Goal: Task Accomplishment & Management: Use online tool/utility

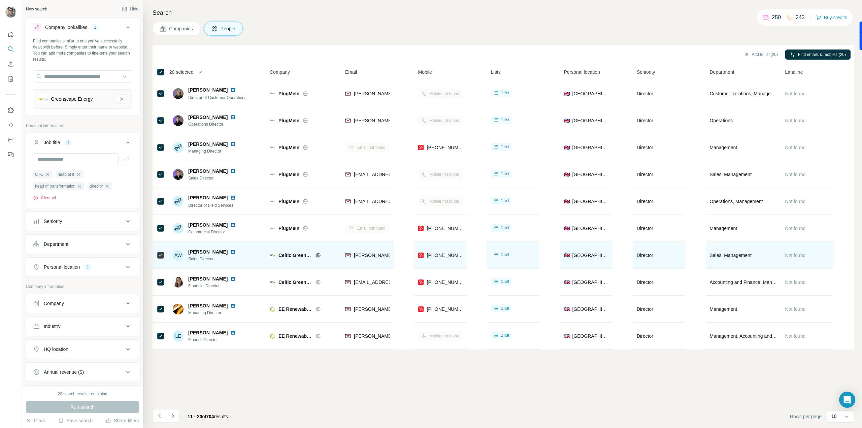
click at [230, 250] on img at bounding box center [232, 251] width 5 height 5
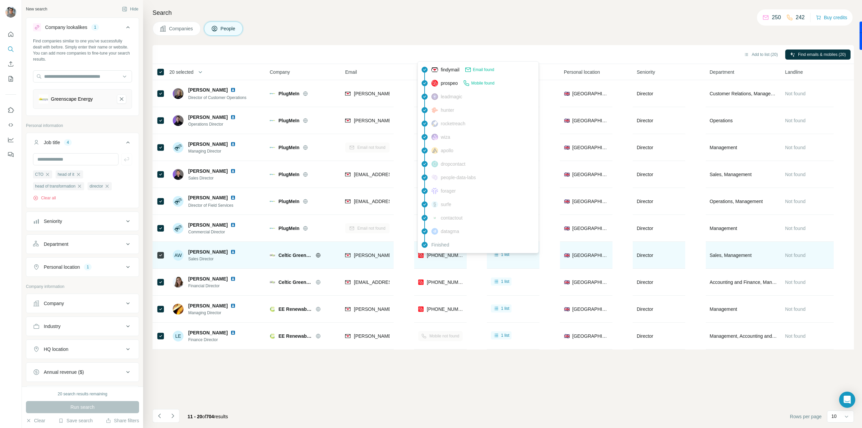
click at [442, 257] on span "[PHONE_NUMBER]" at bounding box center [448, 255] width 42 height 5
copy tr "[PHONE_NUMBER]"
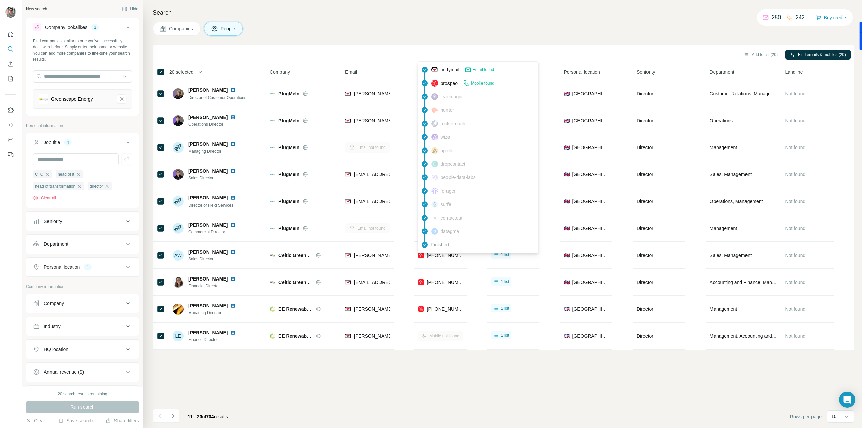
click at [379, 383] on div "Add to list (20) Find emails & mobiles (20) 20 selected People Company Email Mo…" at bounding box center [503, 236] width 701 height 383
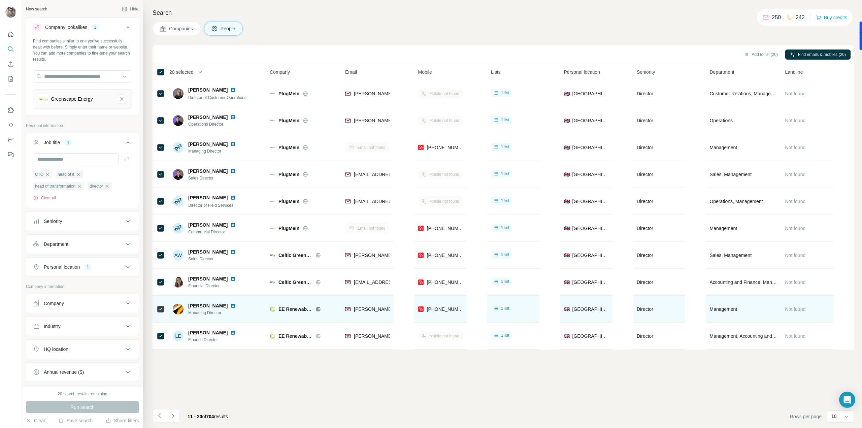
click at [230, 305] on img at bounding box center [232, 305] width 5 height 5
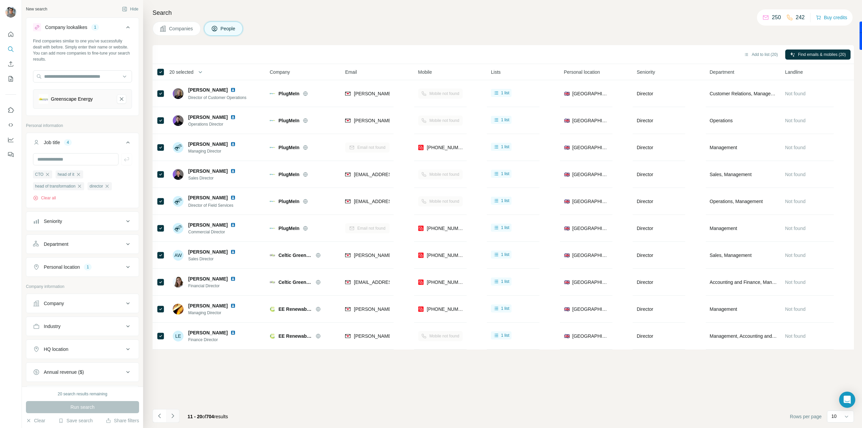
click at [174, 419] on icon "Navigate to next page" at bounding box center [172, 415] width 7 height 7
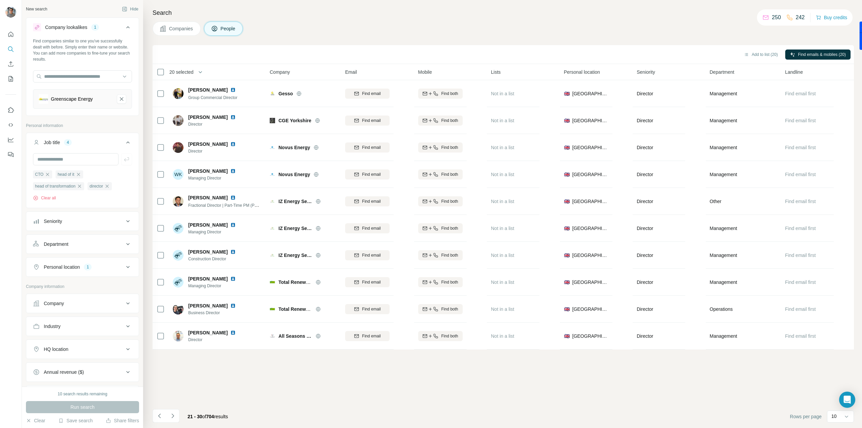
click at [100, 306] on button "Company" at bounding box center [82, 303] width 112 height 16
click at [100, 306] on button "Company" at bounding box center [82, 304] width 112 height 19
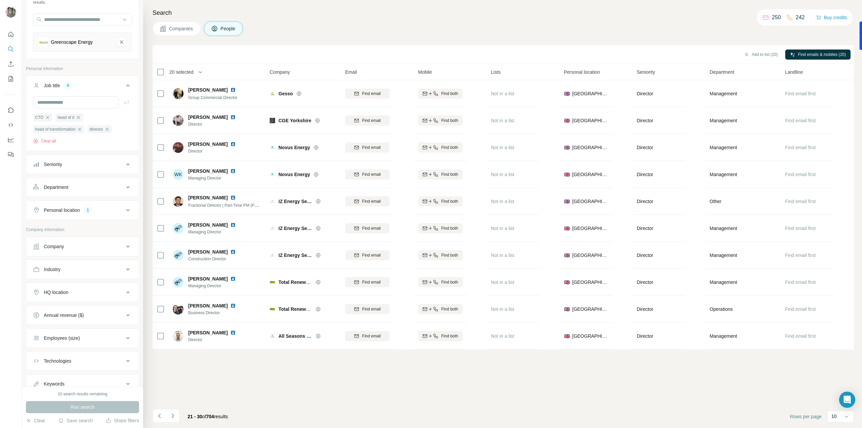
scroll to position [67, 0]
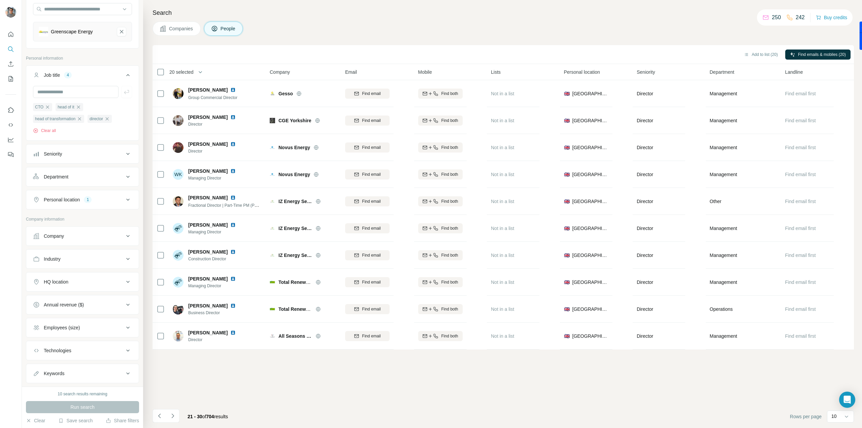
click at [98, 325] on div "Employees (size)" at bounding box center [78, 327] width 91 height 7
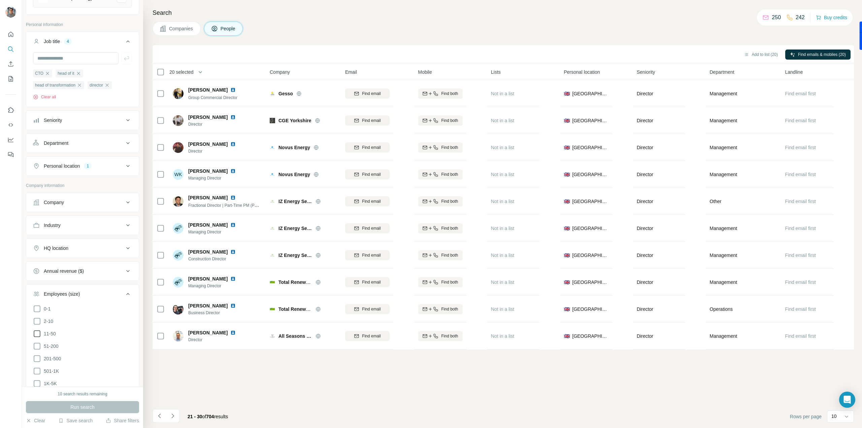
click at [37, 333] on icon at bounding box center [37, 334] width 8 height 8
click at [40, 343] on icon at bounding box center [37, 346] width 7 height 7
click at [86, 407] on span "Run search" at bounding box center [82, 407] width 24 height 7
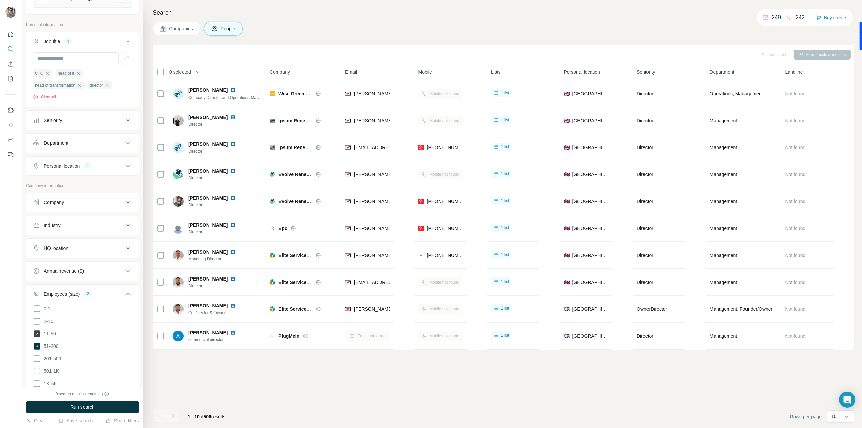
click at [37, 330] on icon at bounding box center [37, 333] width 7 height 7
click at [84, 400] on div "0 search results remaining Run search Clear Save search Share filters" at bounding box center [82, 407] width 121 height 41
click at [85, 405] on span "Run search" at bounding box center [82, 407] width 24 height 7
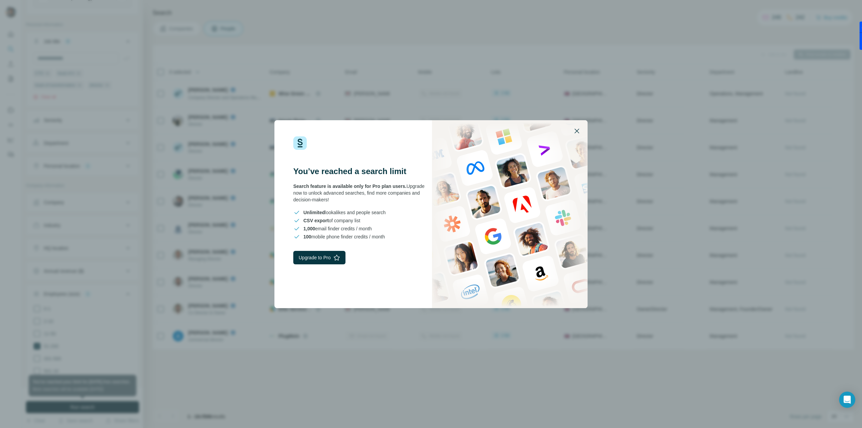
click at [583, 131] on button "button" at bounding box center [577, 131] width 16 height 16
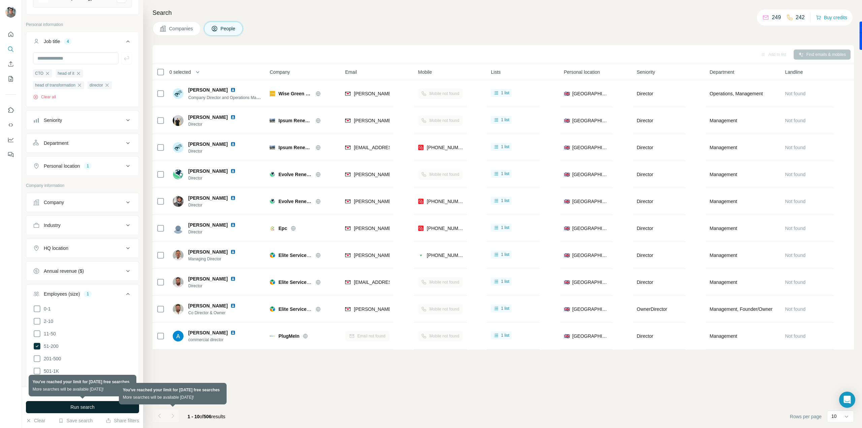
click at [171, 419] on div at bounding box center [172, 415] width 13 height 13
click at [172, 419] on div at bounding box center [172, 415] width 13 height 13
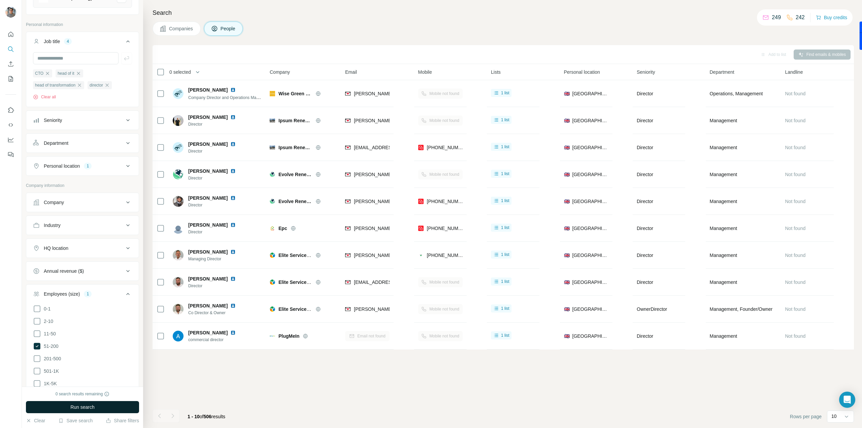
click at [165, 73] on div "0 selected" at bounding box center [178, 72] width 26 height 7
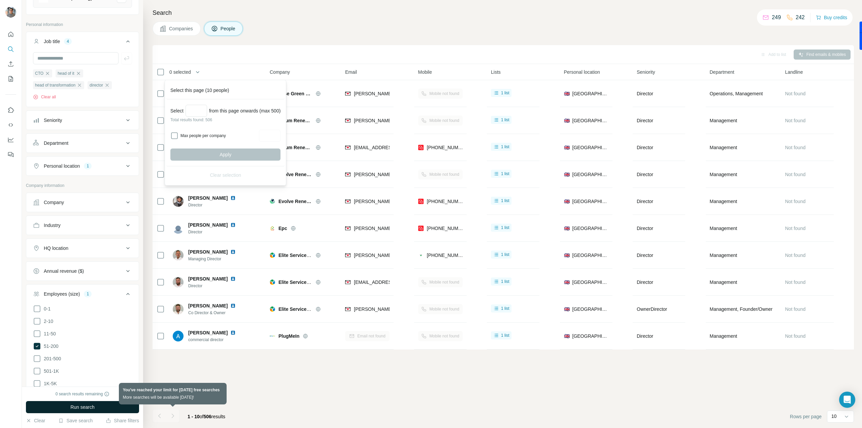
click at [171, 420] on div at bounding box center [172, 415] width 13 height 13
